Goal: Navigation & Orientation: Understand site structure

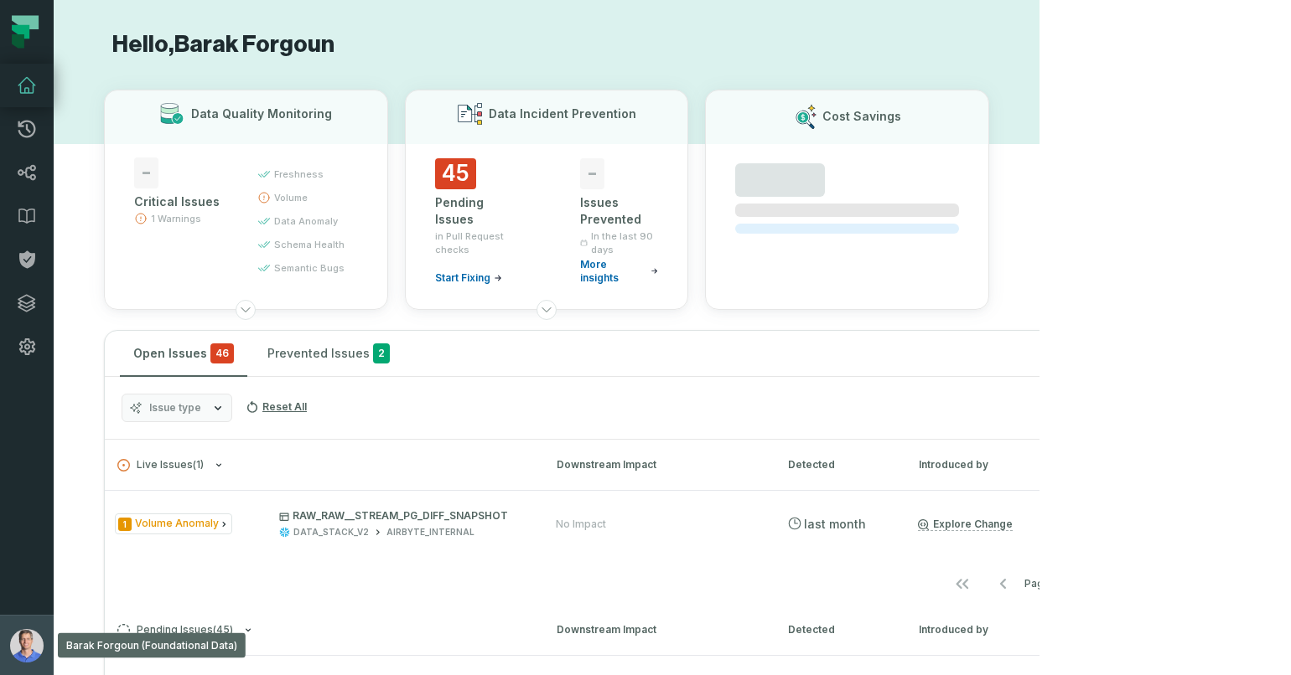
click at [40, 646] on img "button" at bounding box center [27, 646] width 34 height 34
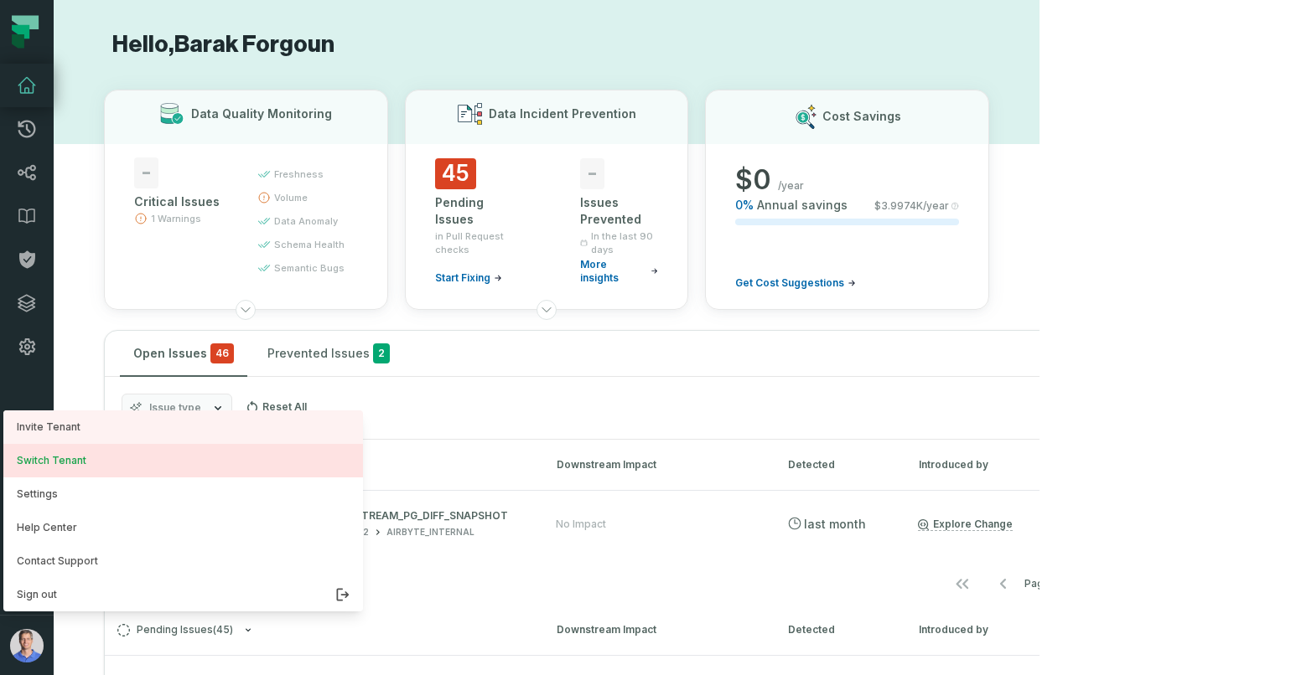
click at [104, 469] on button "Switch Tenant" at bounding box center [183, 461] width 360 height 34
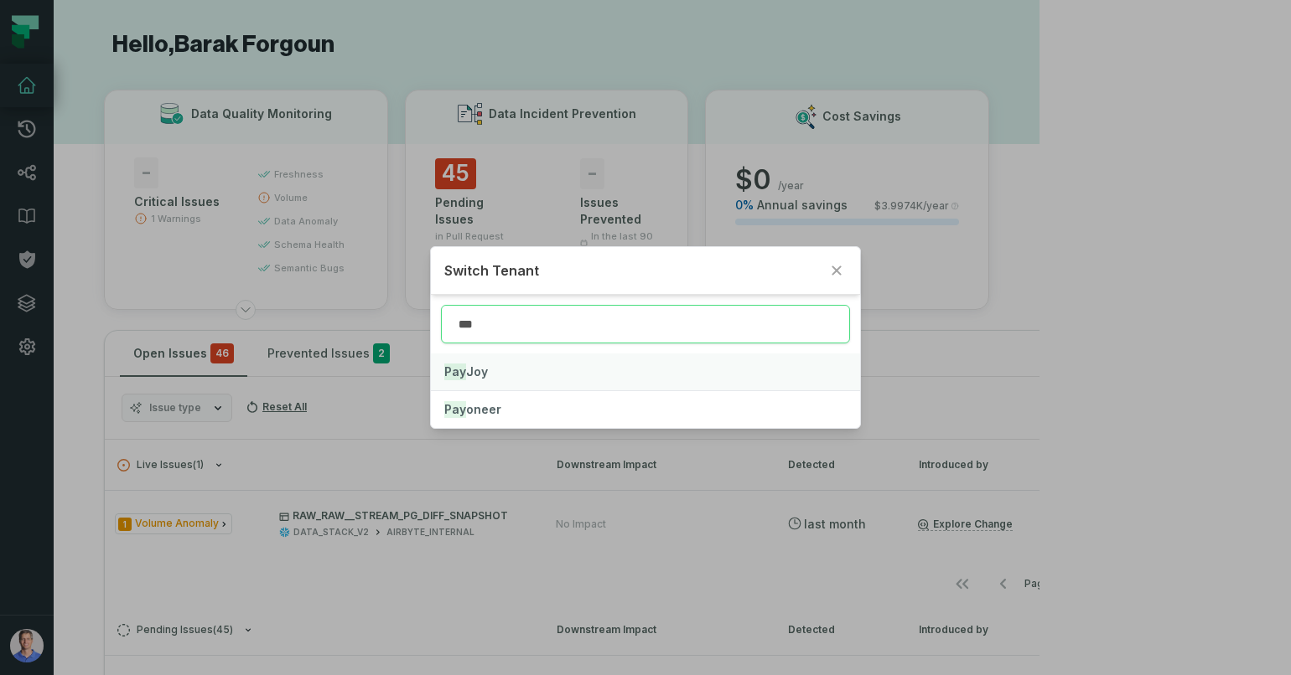
type input "***"
click at [505, 377] on button "Pay Joy" at bounding box center [645, 372] width 428 height 37
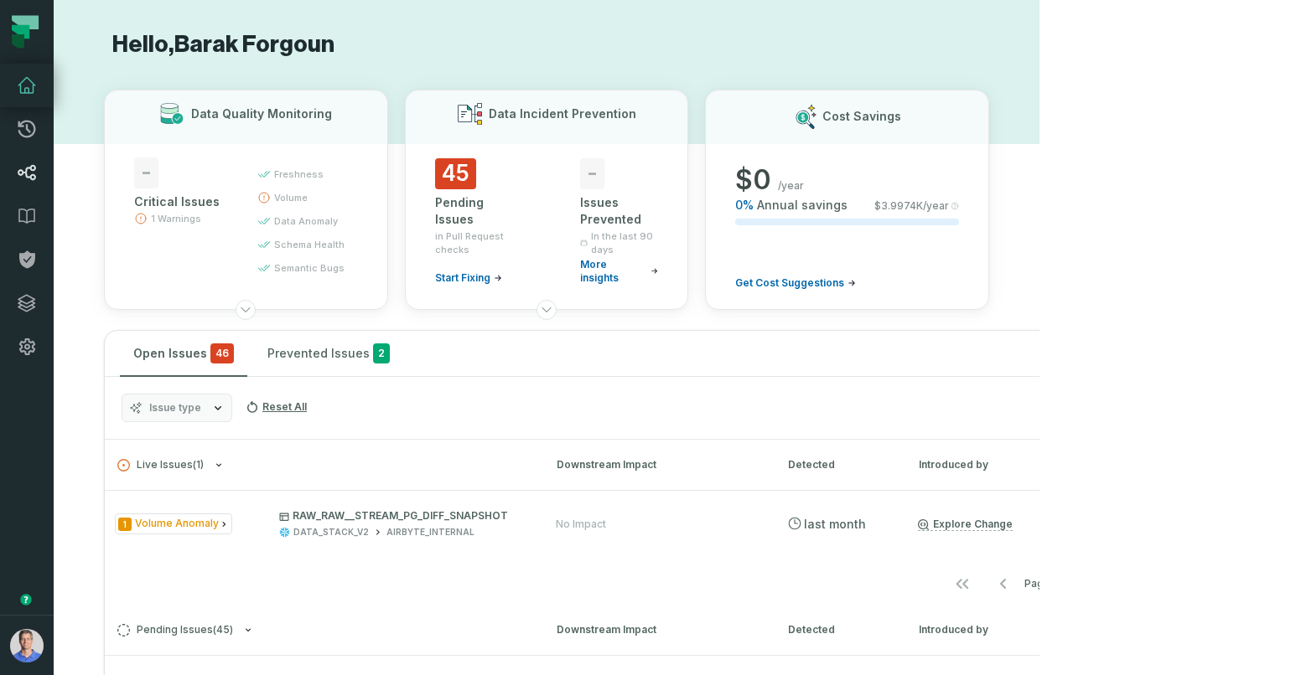
click at [22, 158] on link "Lineage" at bounding box center [27, 173] width 54 height 44
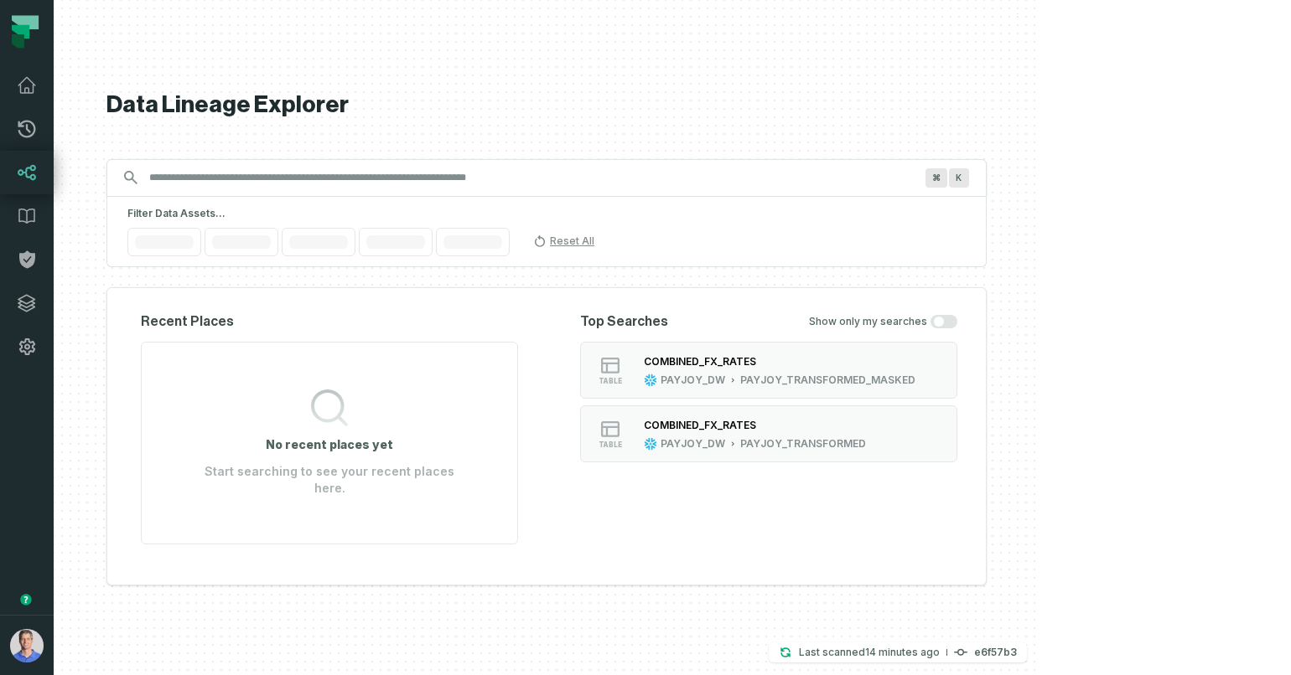
click at [505, 180] on input "Discovery Provider cmdk menu" at bounding box center [531, 177] width 784 height 27
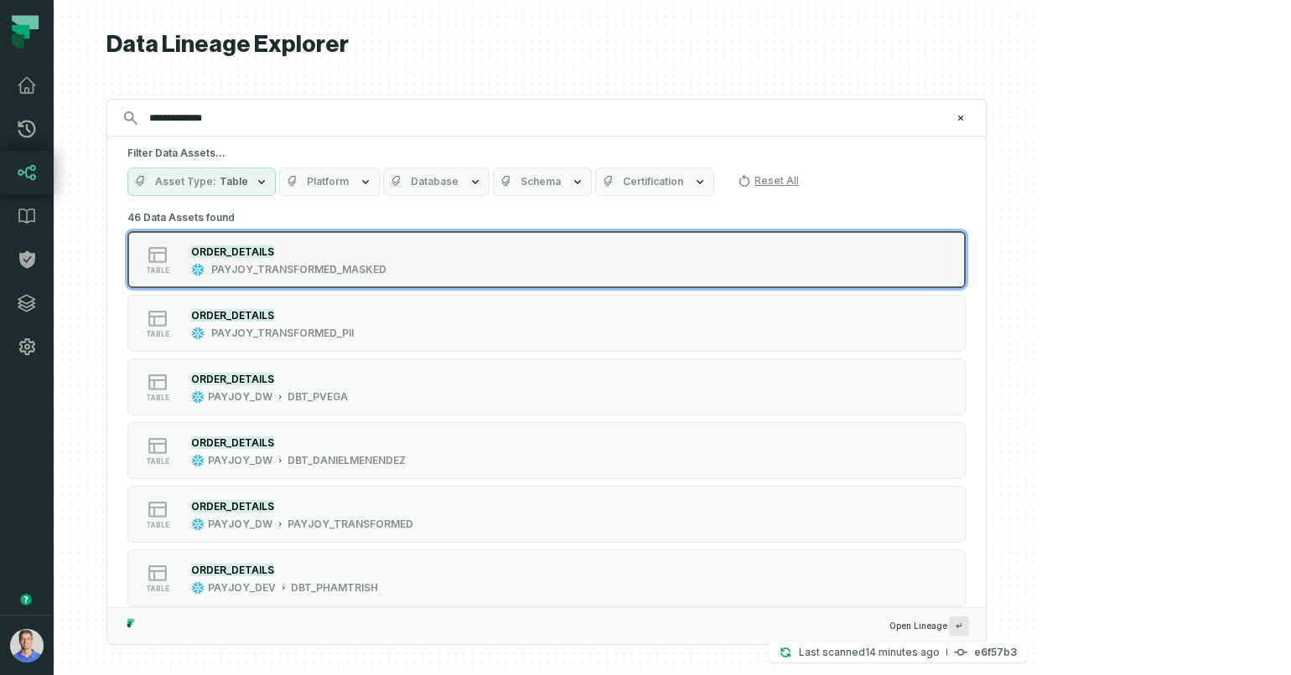
type input "**********"
click at [386, 269] on div "PAYJOY_TRANSFORMED_MASKED" at bounding box center [298, 269] width 175 height 13
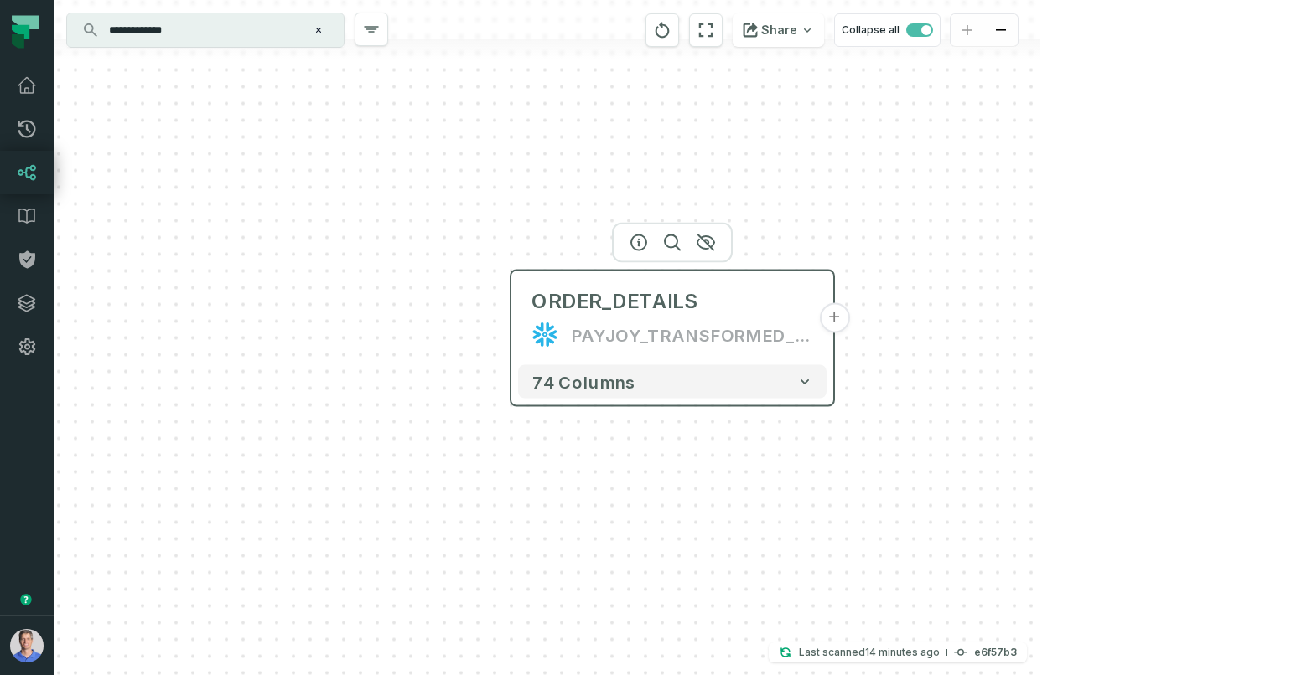
click at [831, 316] on button "+" at bounding box center [834, 318] width 30 height 30
click at [598, 303] on div "ORDER_DETAILS" at bounding box center [614, 301] width 166 height 27
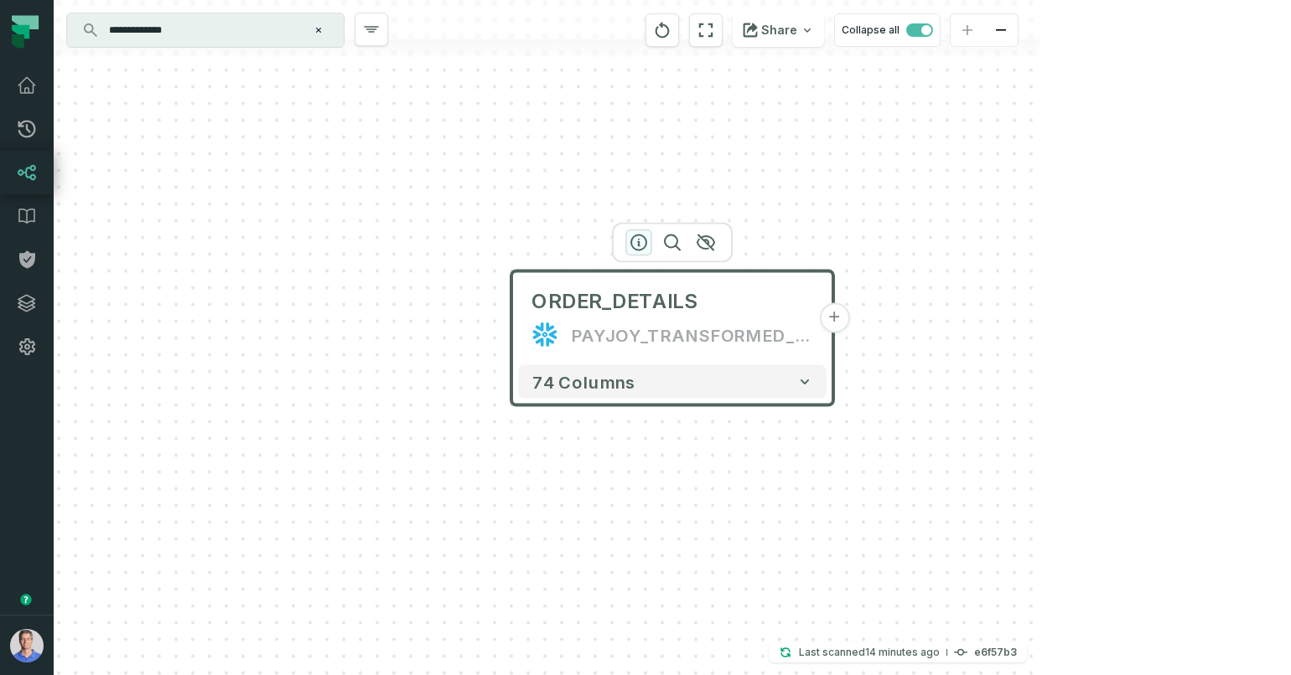
click at [638, 247] on icon "button" at bounding box center [639, 243] width 20 height 20
